Goal: Task Accomplishment & Management: Manage account settings

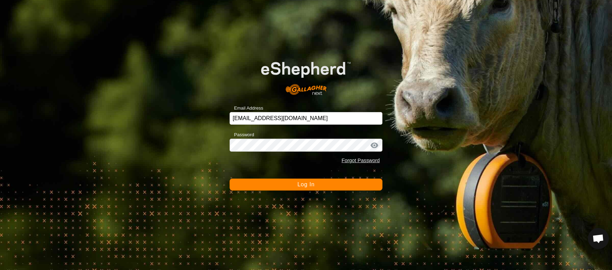
scroll to position [1704, 0]
click at [294, 185] on button "Log In" at bounding box center [306, 185] width 153 height 12
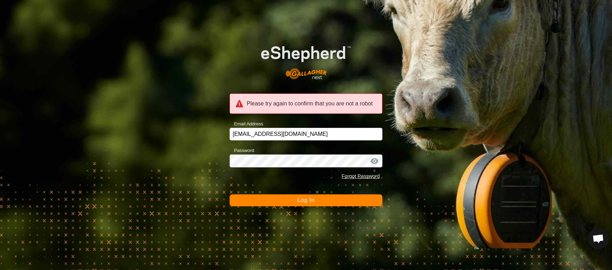
click at [299, 200] on span "Log In" at bounding box center [305, 200] width 17 height 6
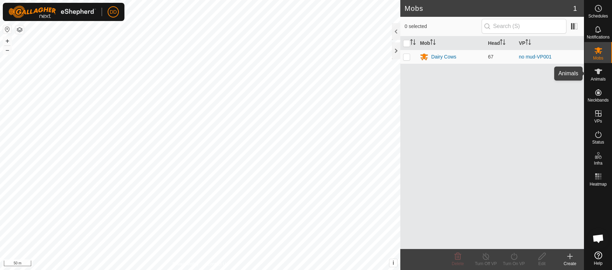
click at [599, 73] on icon at bounding box center [599, 72] width 8 height 6
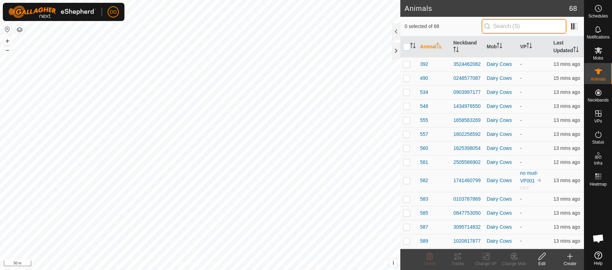
click at [509, 25] on input "text" at bounding box center [524, 26] width 85 height 15
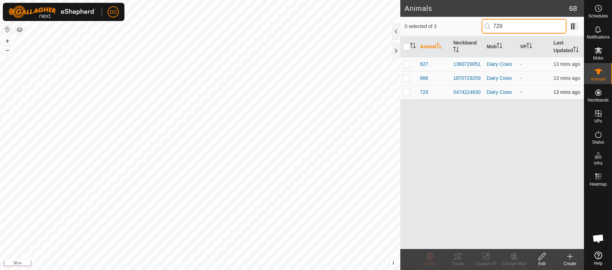
type input "729"
click at [408, 91] on p-checkbox at bounding box center [406, 92] width 7 height 6
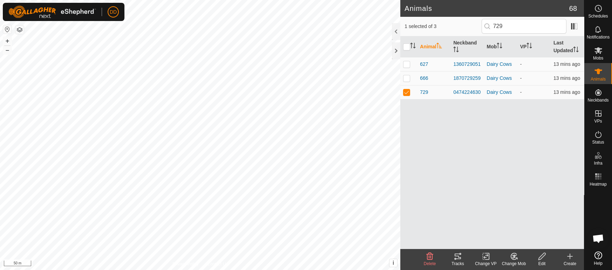
click at [458, 261] on div "Tracks" at bounding box center [458, 264] width 28 height 6
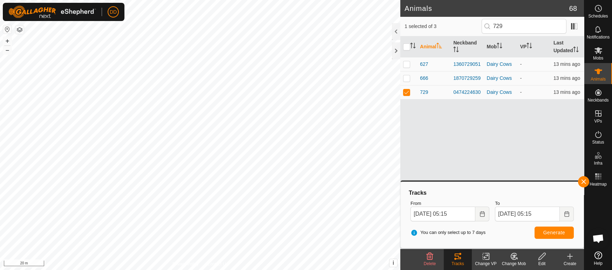
click at [192, 270] on html "DD Schedules Notifications Mobs Animals Neckbands VPs Status Infra Heatmap Help…" at bounding box center [306, 135] width 612 height 270
click at [586, 182] on button "button" at bounding box center [583, 181] width 11 height 11
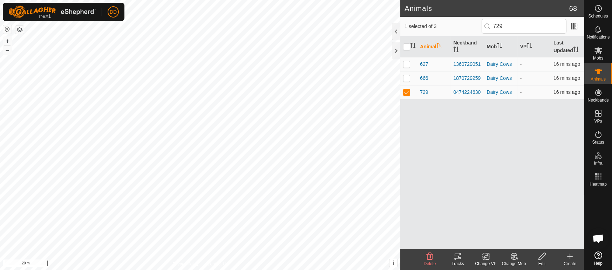
click at [409, 92] on p-checkbox at bounding box center [406, 92] width 7 height 6
checkbox input "false"
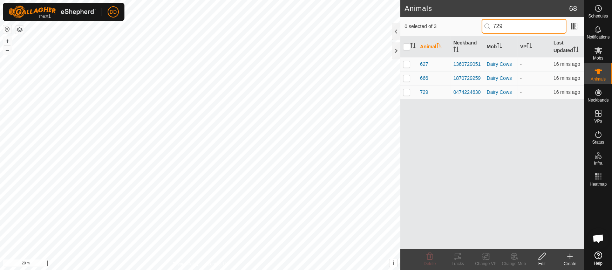
drag, startPoint x: 508, startPoint y: 26, endPoint x: 453, endPoint y: 26, distance: 55.1
click at [453, 26] on div "0 selected of 3 729" at bounding box center [492, 26] width 175 height 15
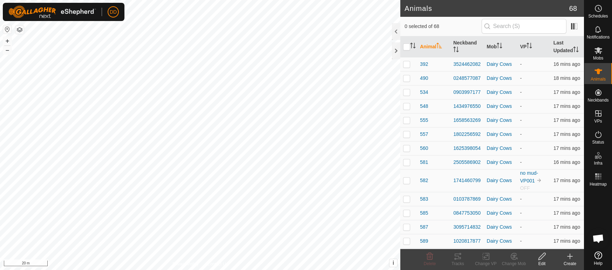
scroll to position [1704, 0]
click at [527, 45] on th "VP" at bounding box center [534, 46] width 33 height 21
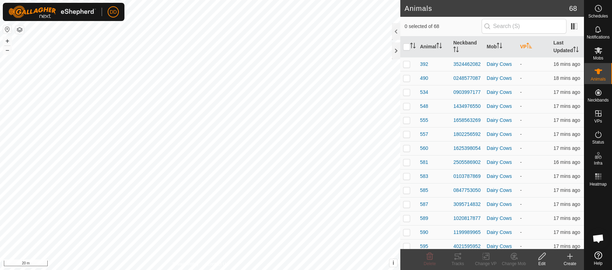
click at [527, 45] on th "VP" at bounding box center [534, 46] width 33 height 21
click at [525, 47] on th "VP" at bounding box center [534, 46] width 33 height 21
